Goal: Information Seeking & Learning: Learn about a topic

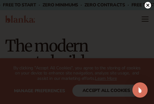
click at [149, 4] on icon at bounding box center [147, 5] width 3 height 3
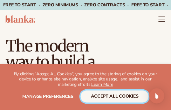
drag, startPoint x: 104, startPoint y: 95, endPoint x: 121, endPoint y: 94, distance: 17.1
click at [104, 95] on button "accept all cookies" at bounding box center [115, 96] width 68 height 12
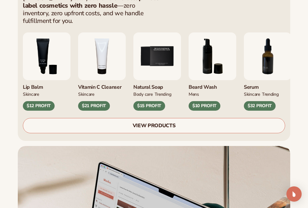
scroll to position [317, 0]
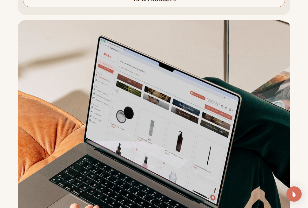
click at [154, 48] on div "Blanka lets you brand and sell private label cosmetics with zero hassle —zero i…" at bounding box center [154, 72] width 308 height 432
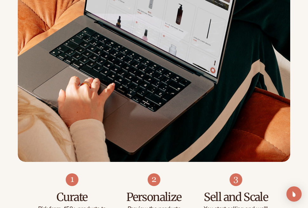
scroll to position [571, 0]
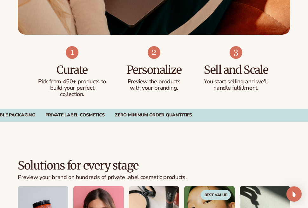
click at [0, 0] on link "View pricing" at bounding box center [0, 0] width 0 height 0
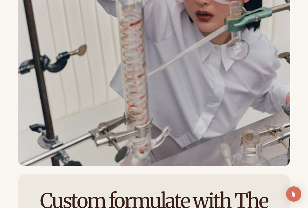
scroll to position [888, 0]
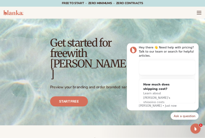
scroll to position [0, 0]
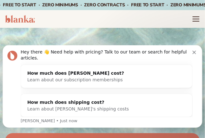
click at [198, 54] on button "Dismiss notification" at bounding box center [195, 51] width 5 height 5
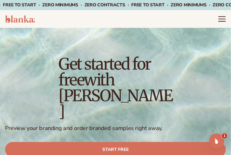
click at [223, 16] on icon "Menu" at bounding box center [222, 19] width 8 height 8
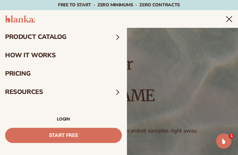
click at [71, 35] on summary "product catalog" at bounding box center [63, 37] width 127 height 18
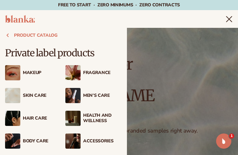
click at [25, 70] on div "Makeup" at bounding box center [42, 72] width 39 height 5
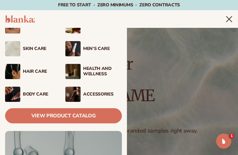
scroll to position [48, 0]
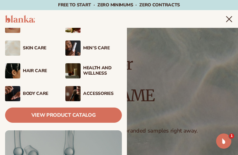
click at [92, 92] on div "Accessories" at bounding box center [102, 93] width 39 height 5
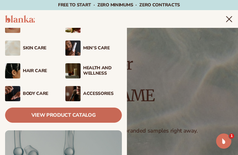
click at [77, 120] on link "View Product Catalog" at bounding box center [63, 115] width 117 height 15
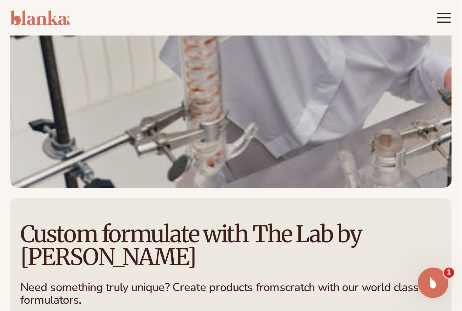
scroll to position [666, 0]
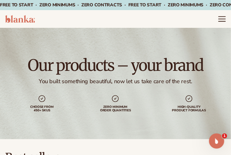
click at [219, 17] on icon "Menu" at bounding box center [221, 17] width 7 height 0
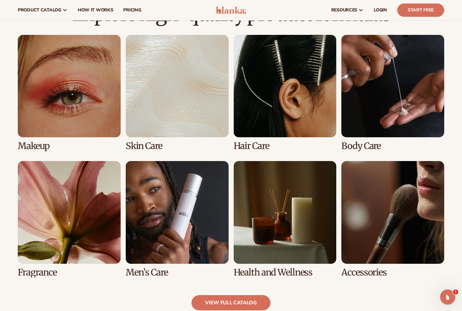
scroll to position [476, 0]
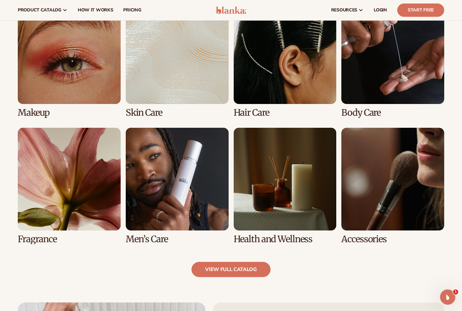
click at [62, 71] on link "1 / 8" at bounding box center [69, 60] width 103 height 116
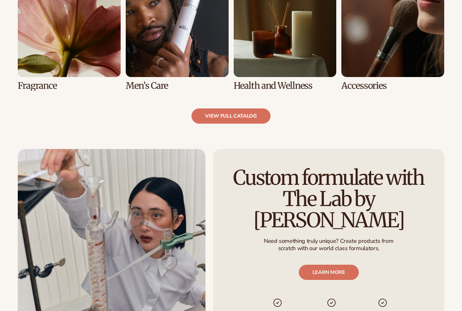
scroll to position [666, 0]
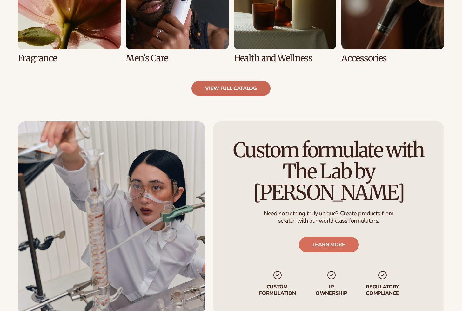
click at [253, 89] on link "view full catalog" at bounding box center [230, 88] width 79 height 15
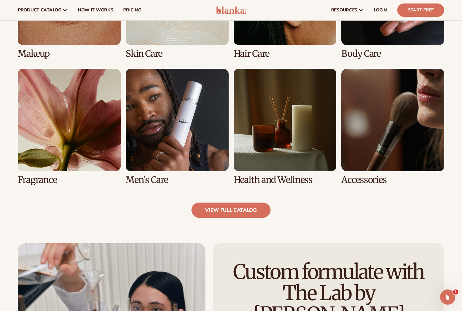
scroll to position [454, 0]
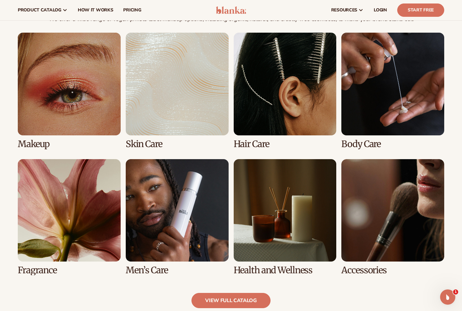
click at [364, 184] on link "8 / 8" at bounding box center [392, 217] width 103 height 116
click at [399, 200] on link "8 / 8" at bounding box center [392, 217] width 103 height 116
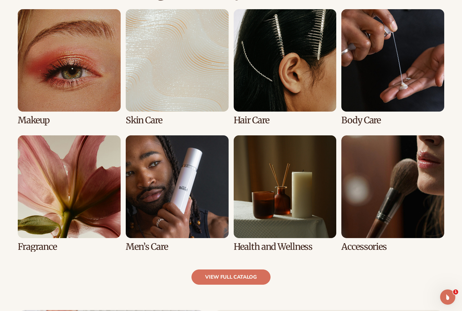
scroll to position [476, 0]
